Goal: Transaction & Acquisition: Book appointment/travel/reservation

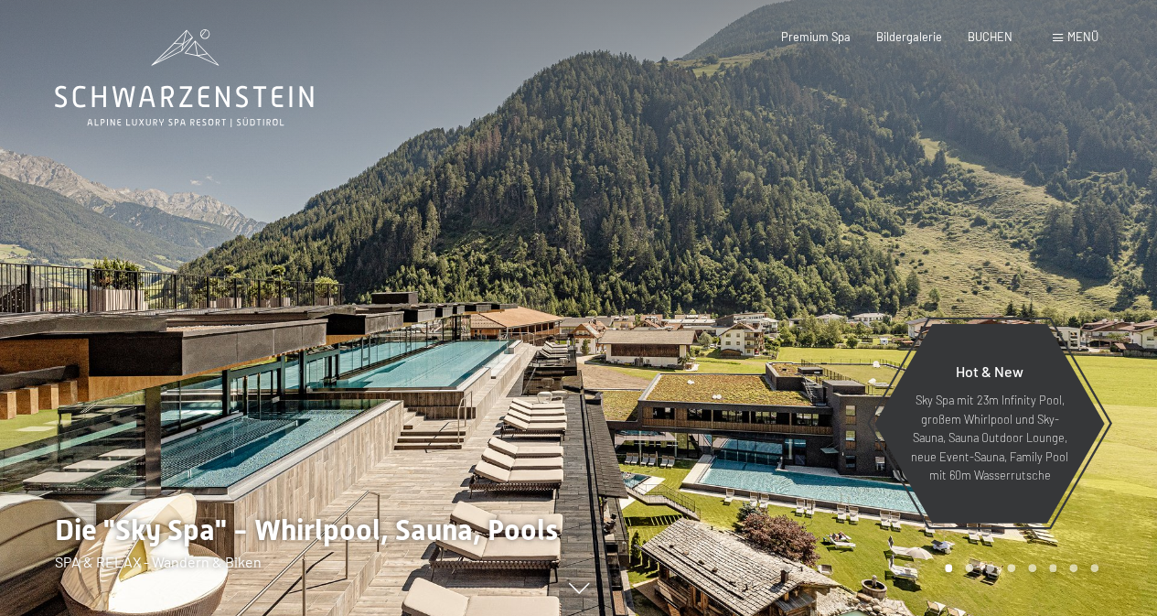
click at [1074, 39] on span "Menü" at bounding box center [1083, 36] width 31 height 15
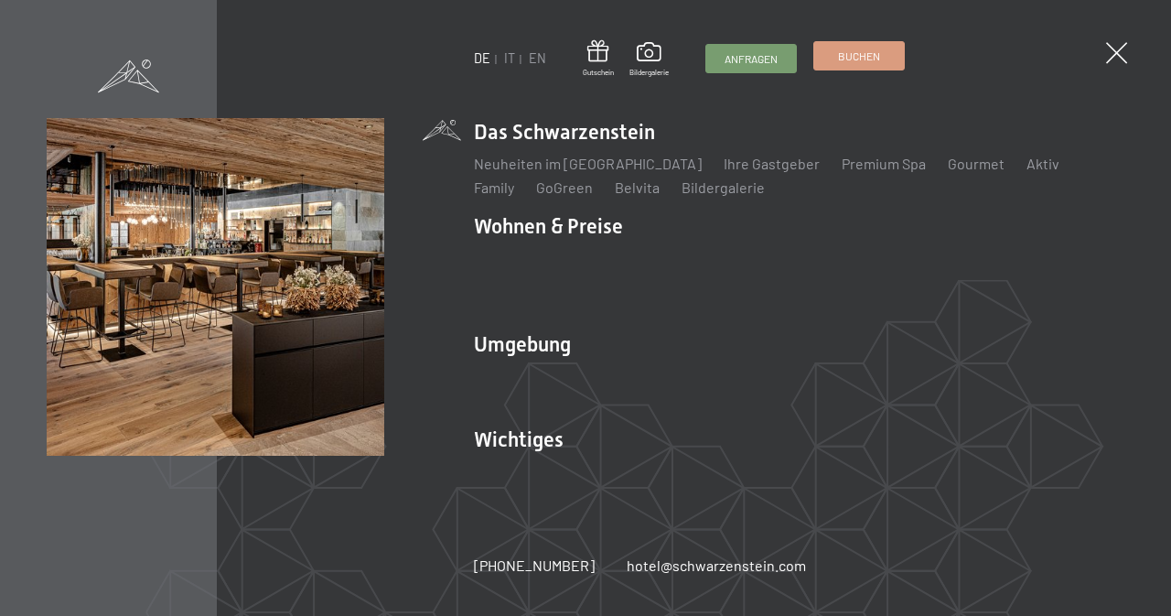
click at [837, 46] on link "Buchen" at bounding box center [859, 55] width 90 height 27
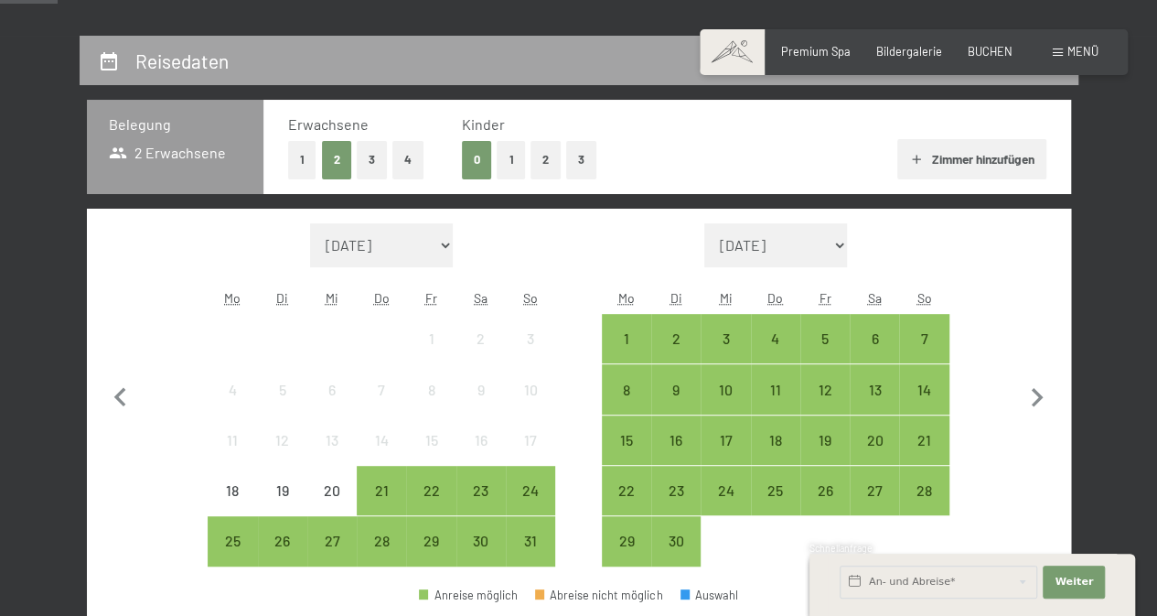
scroll to position [315, 0]
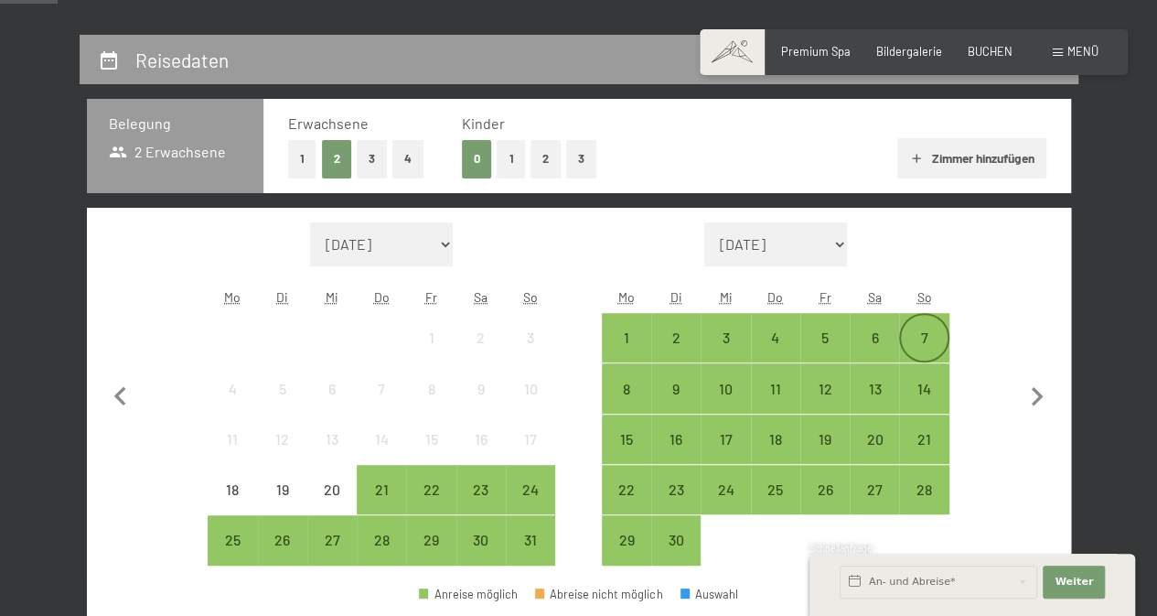
click at [925, 352] on div "7" at bounding box center [924, 353] width 46 height 46
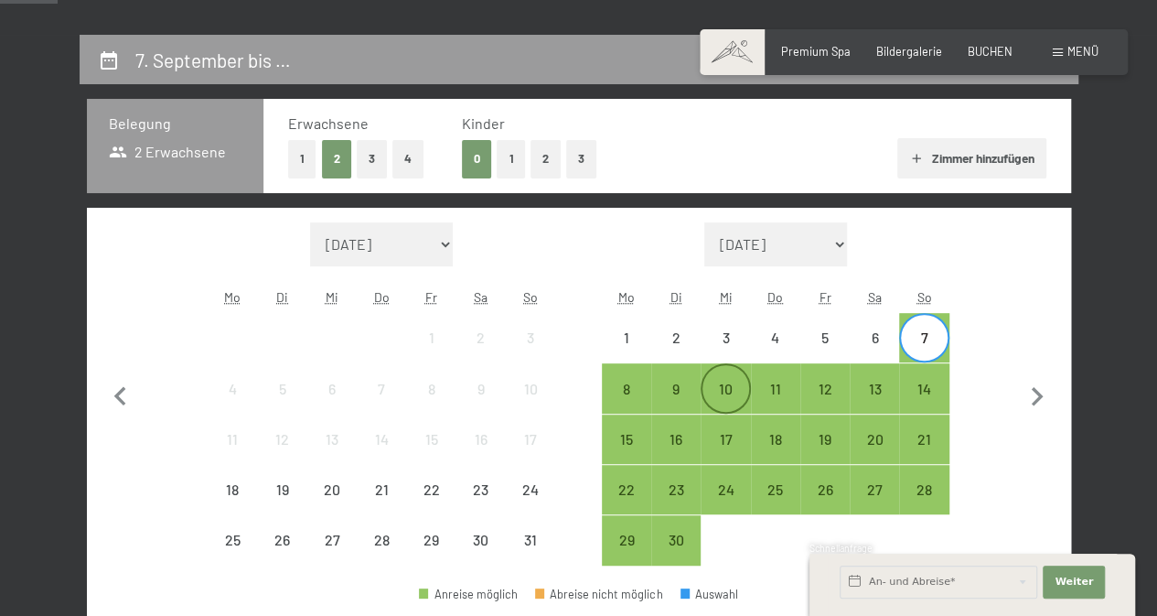
click at [731, 389] on div "10" at bounding box center [726, 404] width 46 height 46
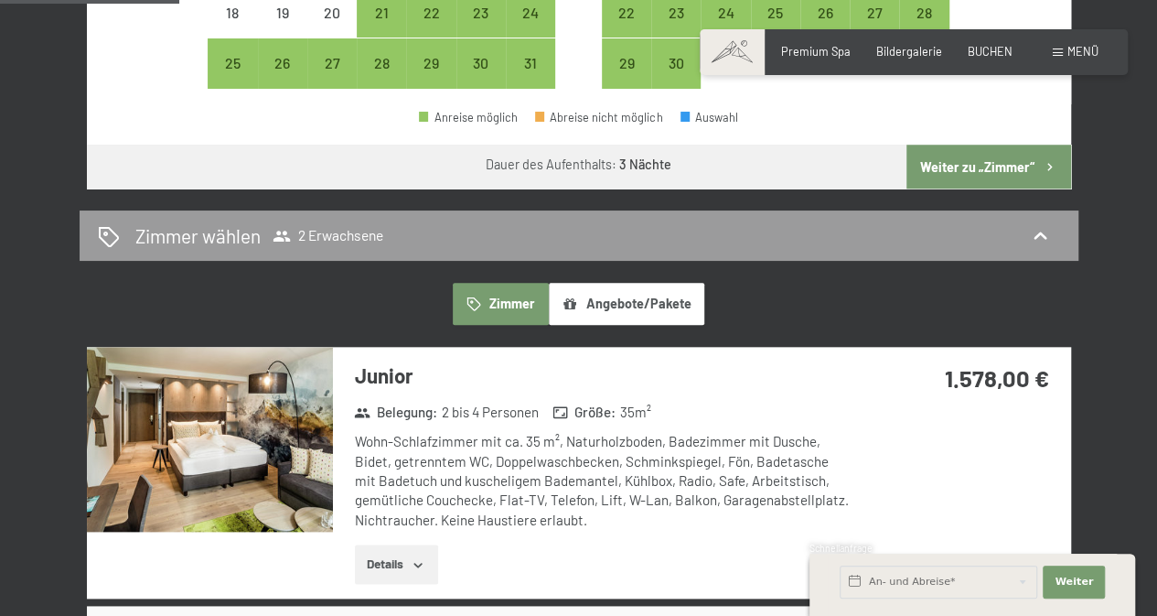
scroll to position [792, 0]
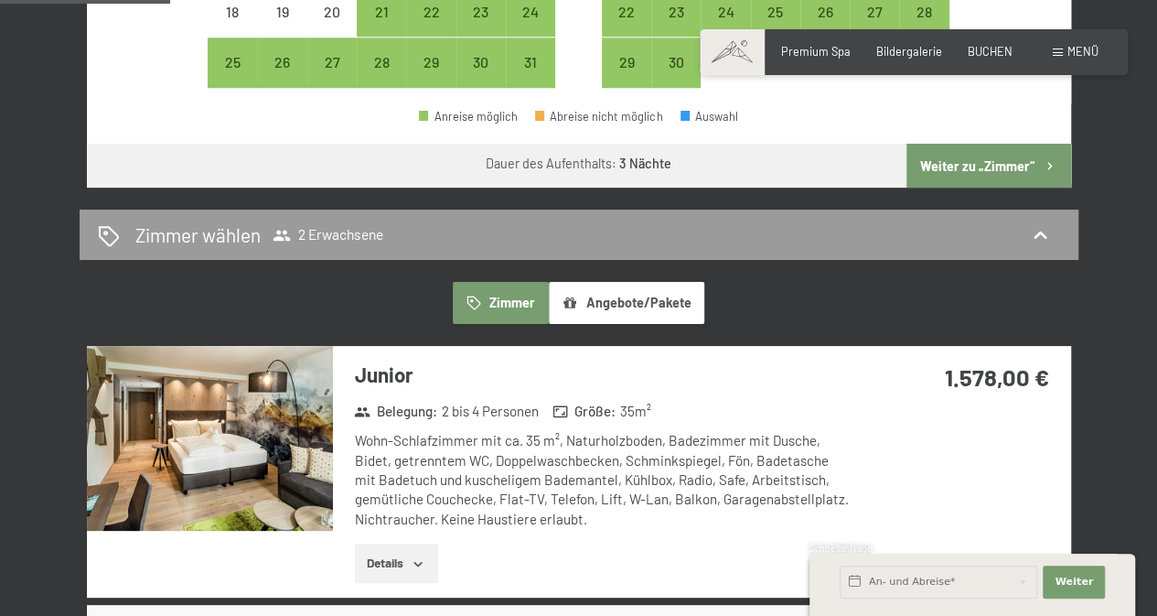
click at [972, 158] on button "Weiter zu „Zimmer“" at bounding box center [989, 166] width 164 height 44
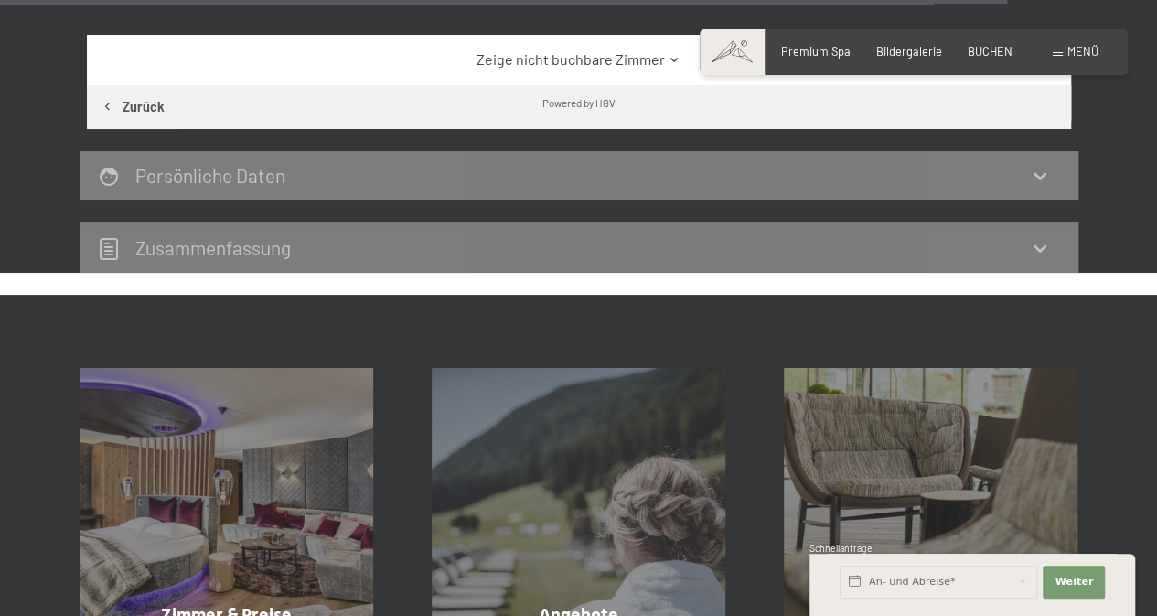
scroll to position [4691, 0]
